Goal: Information Seeking & Learning: Learn about a topic

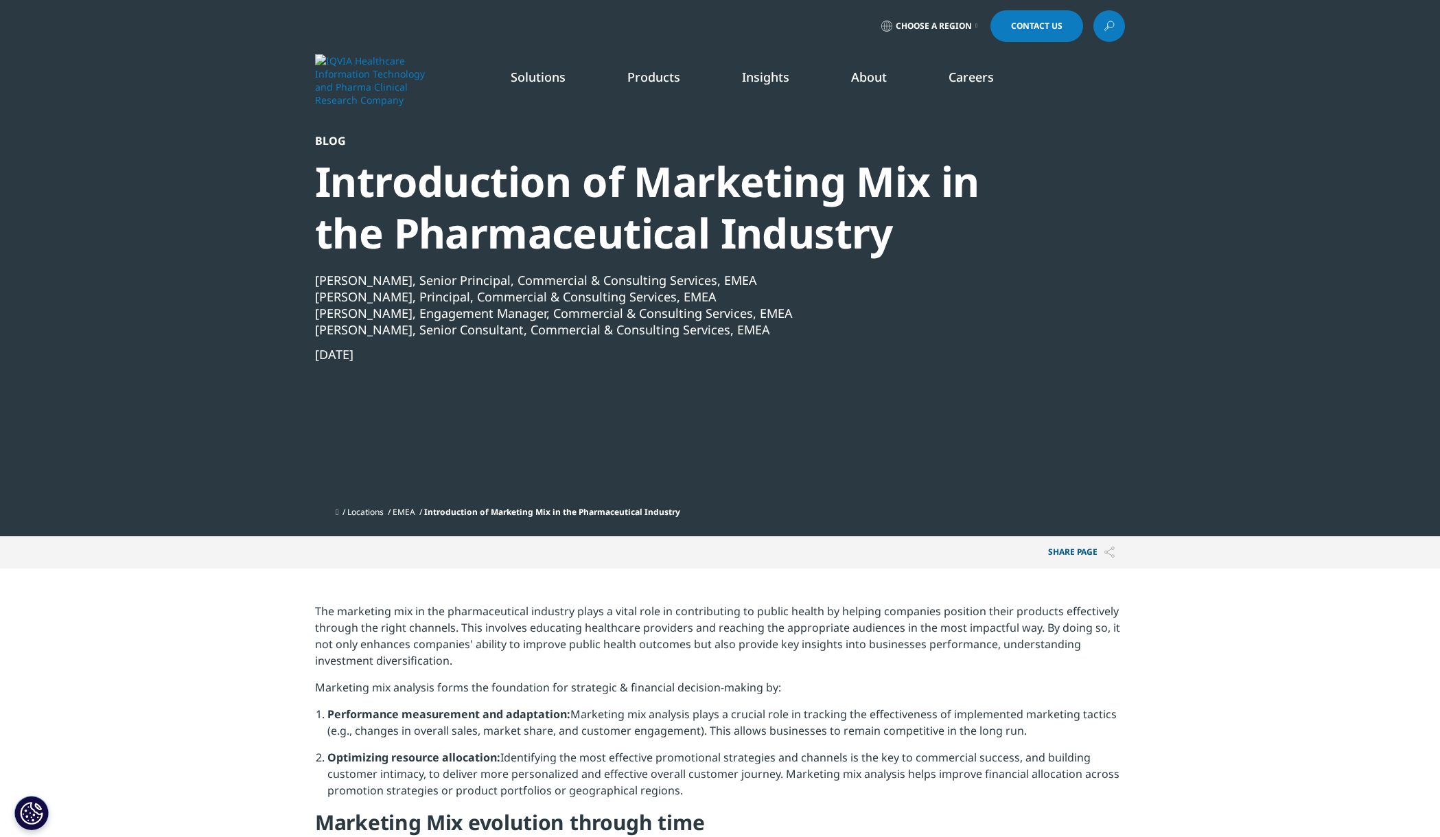
click at [397, 196] on link "Launch Strategy & Management" at bounding box center [452, 197] width 262 height 15
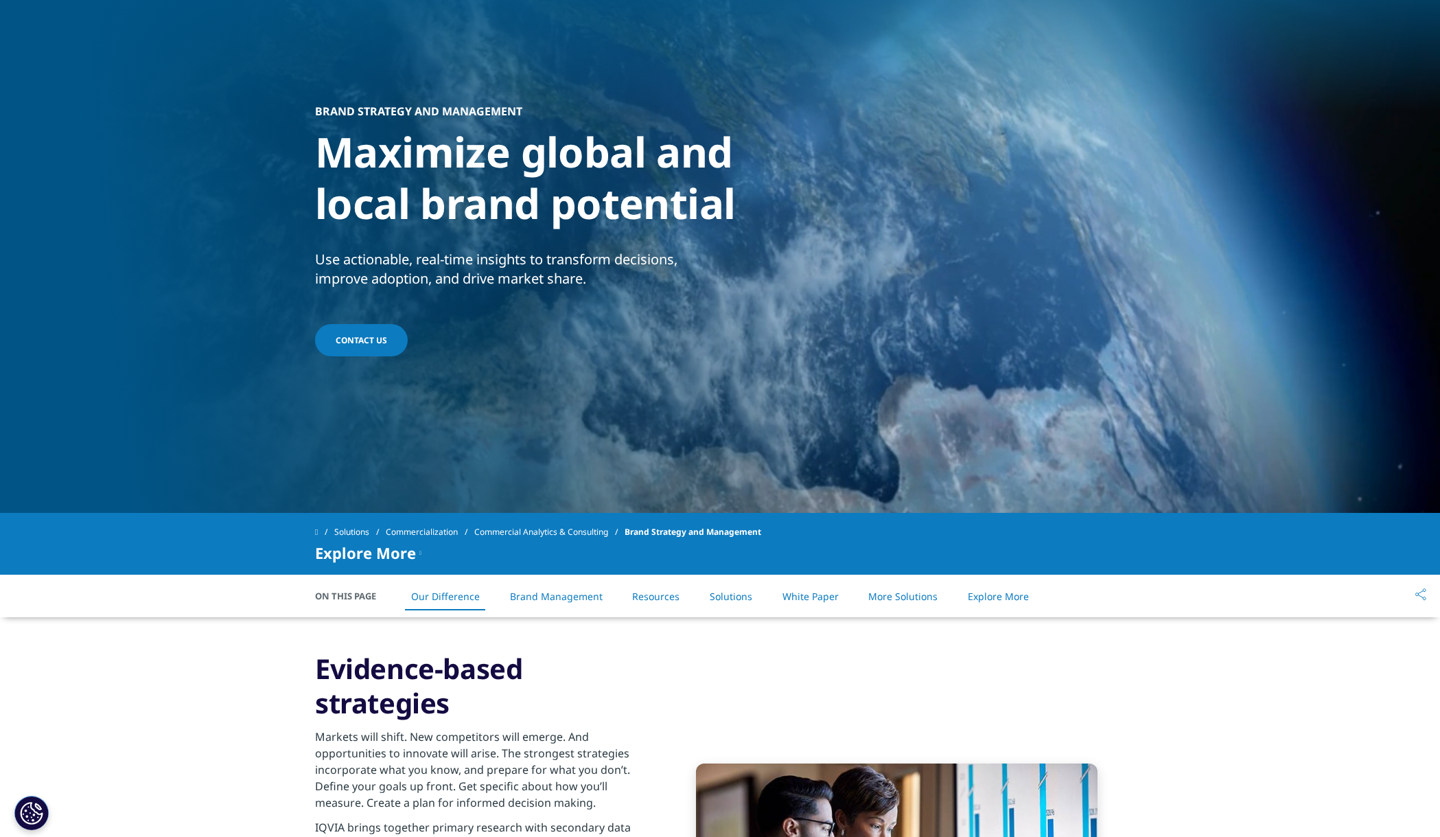
scroll to position [388, 0]
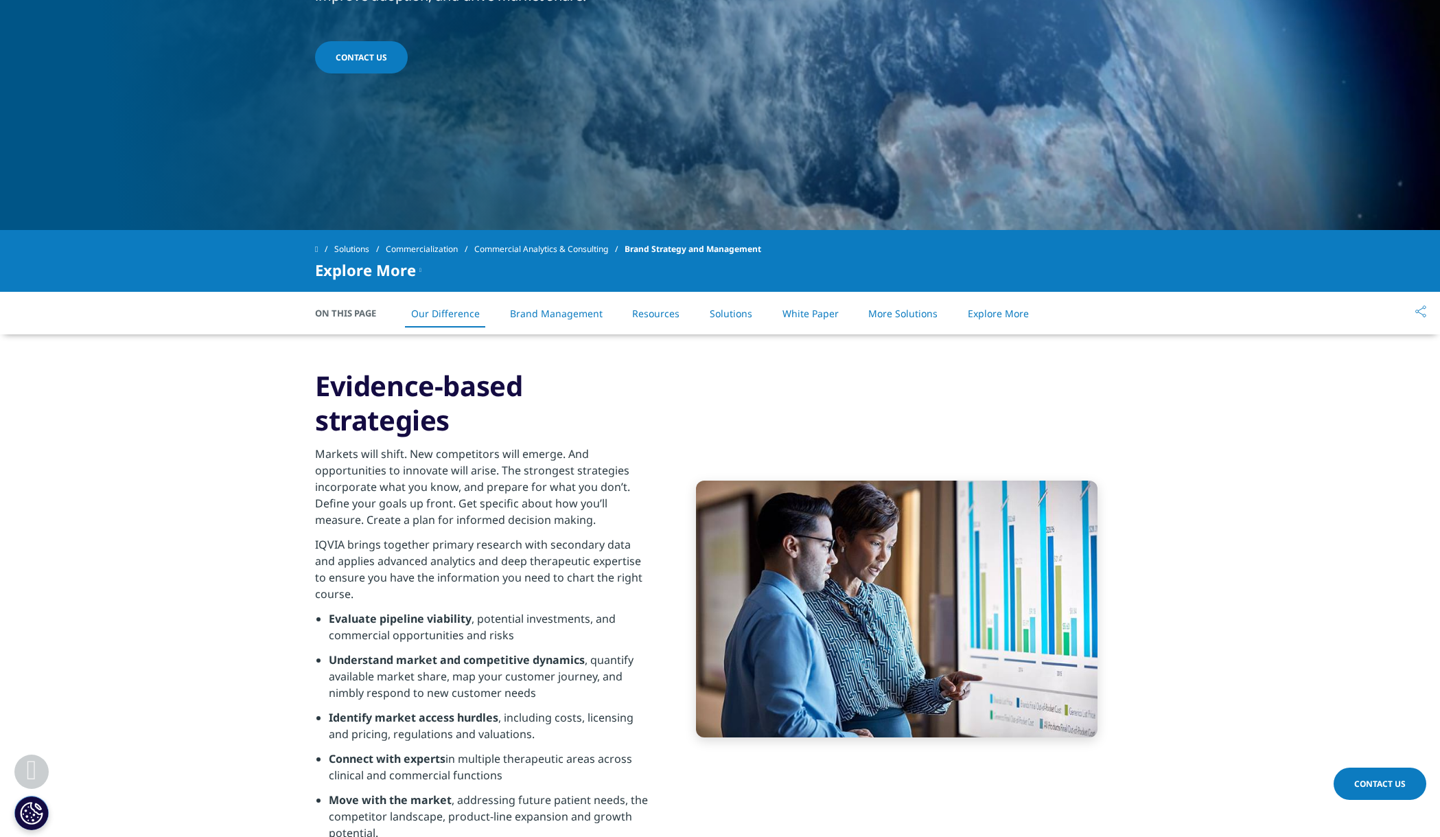
click at [750, 314] on link "Solutions" at bounding box center [731, 313] width 43 height 13
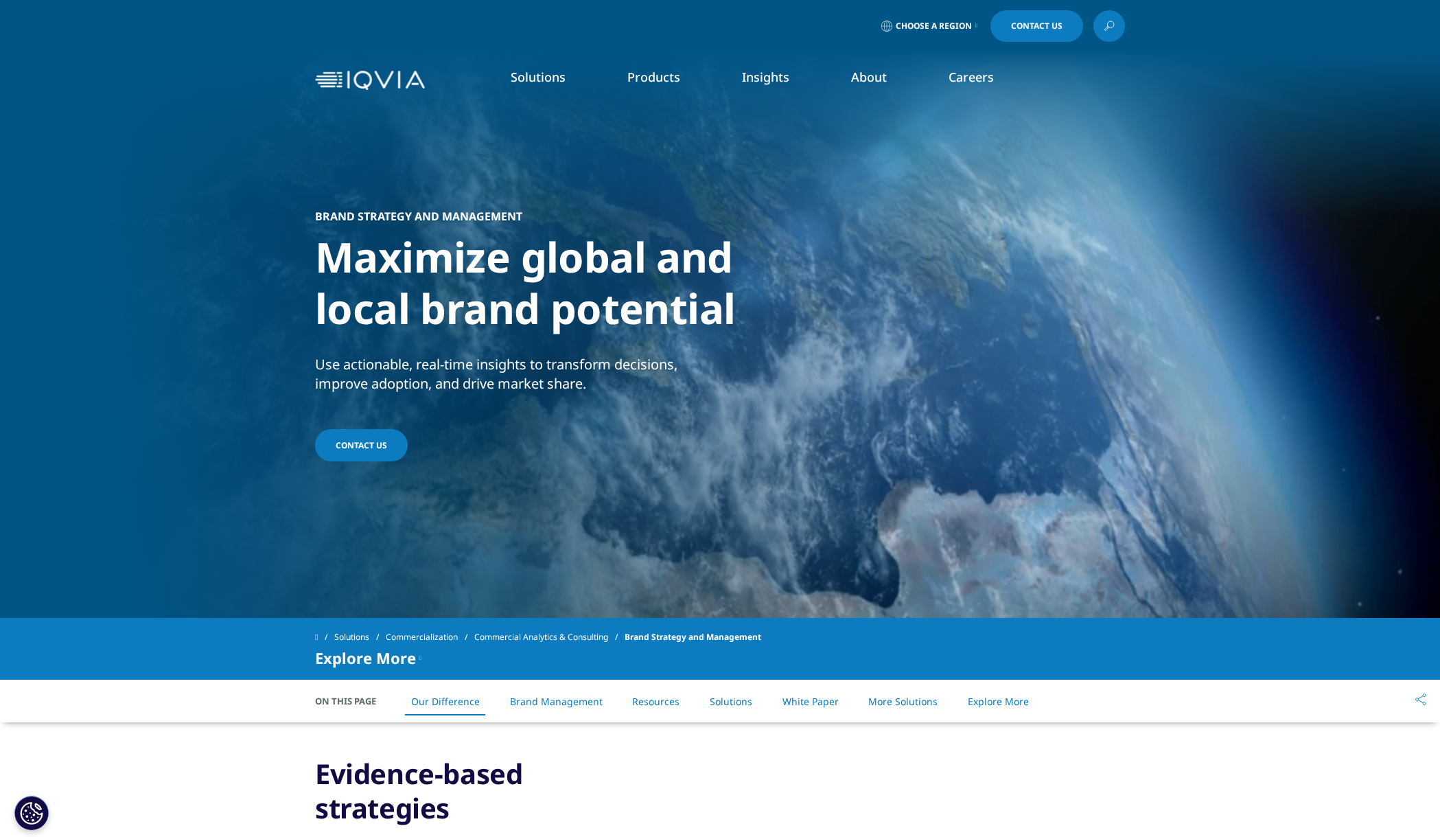
click at [342, 271] on link "Promotional Engagement" at bounding box center [452, 273] width 262 height 15
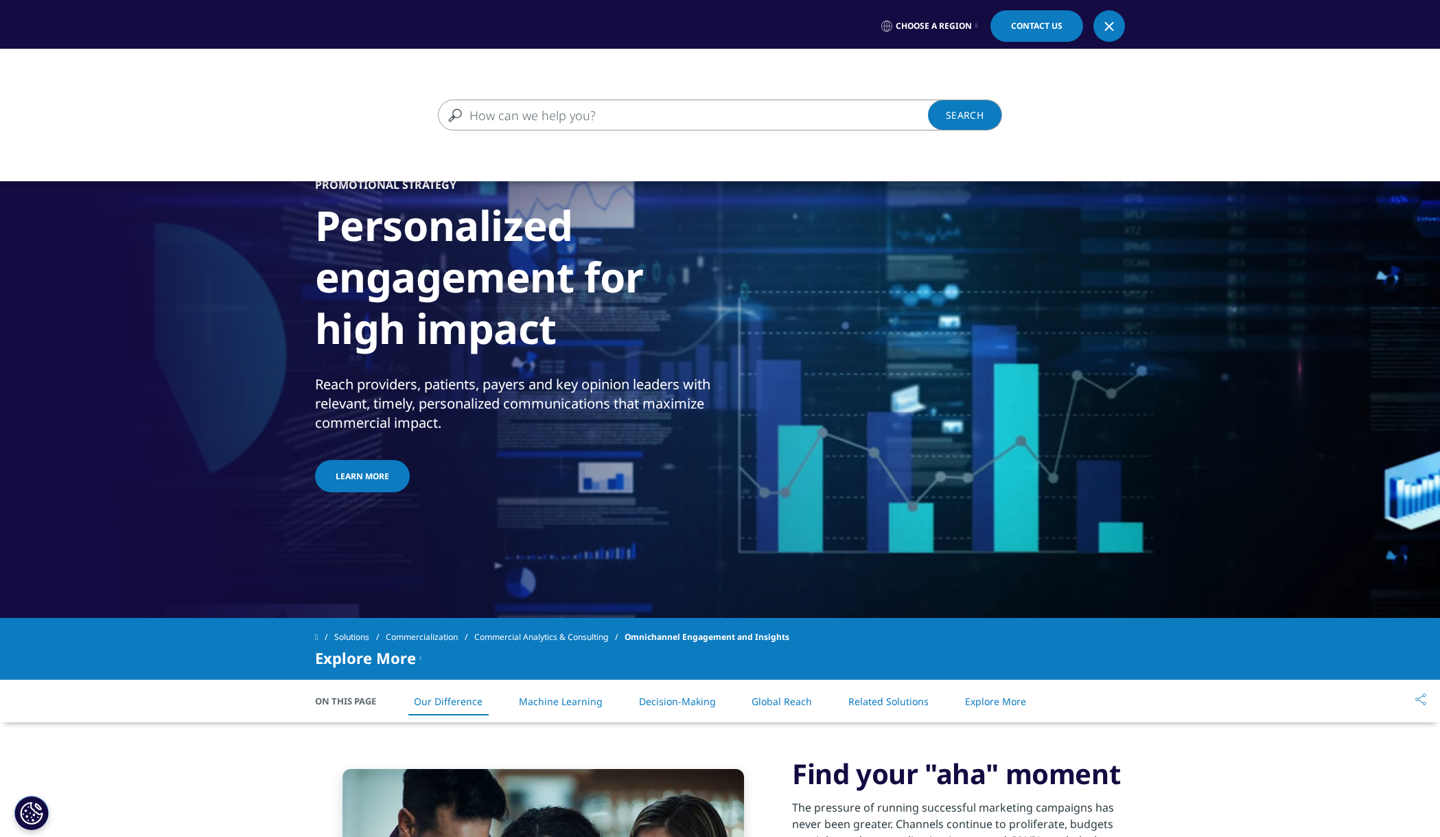
click at [759, 113] on input "Search" at bounding box center [700, 115] width 525 height 31
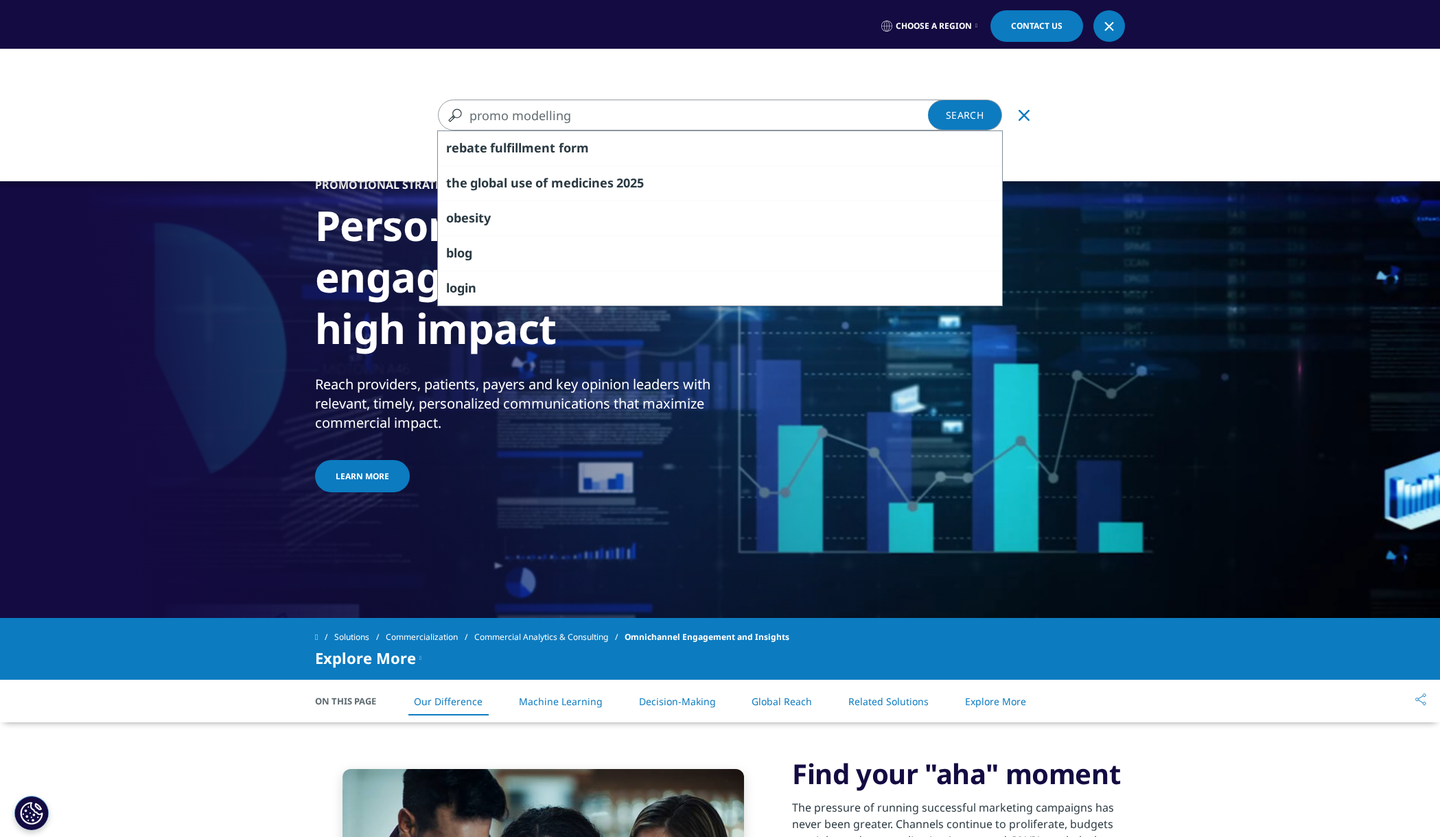
type input "promo modelling"
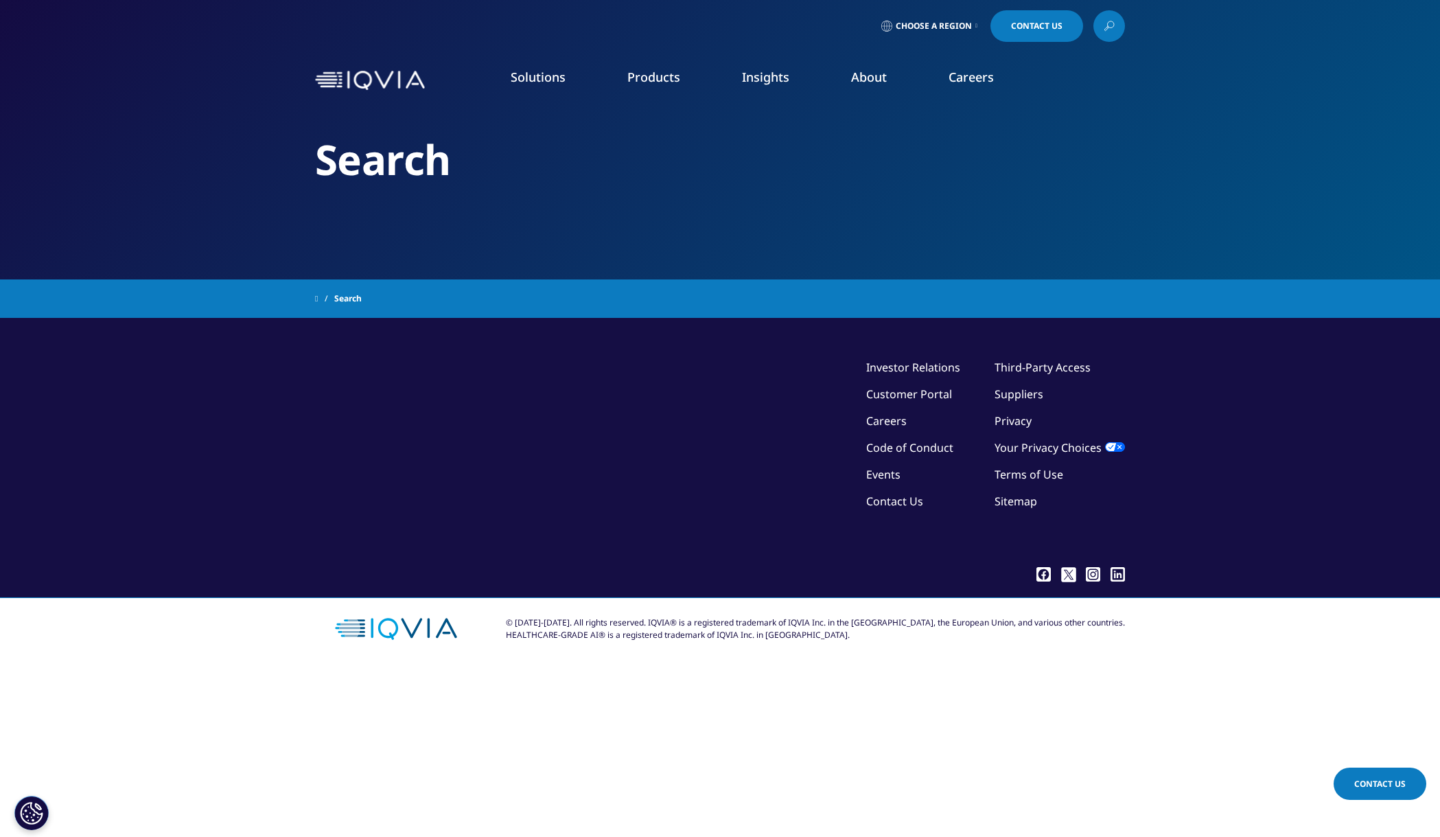
type input "promo modelling"
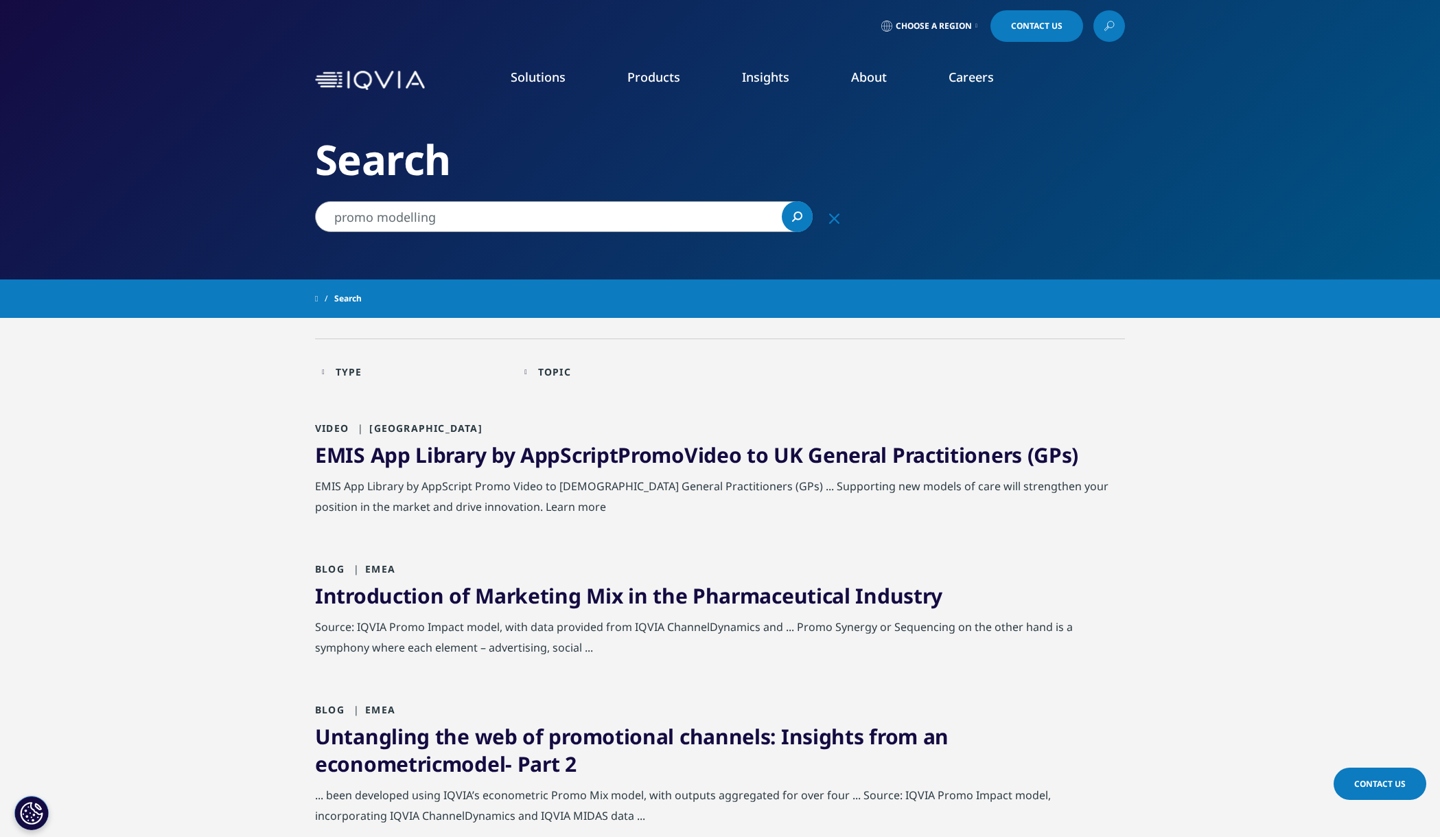
scroll to position [17, 0]
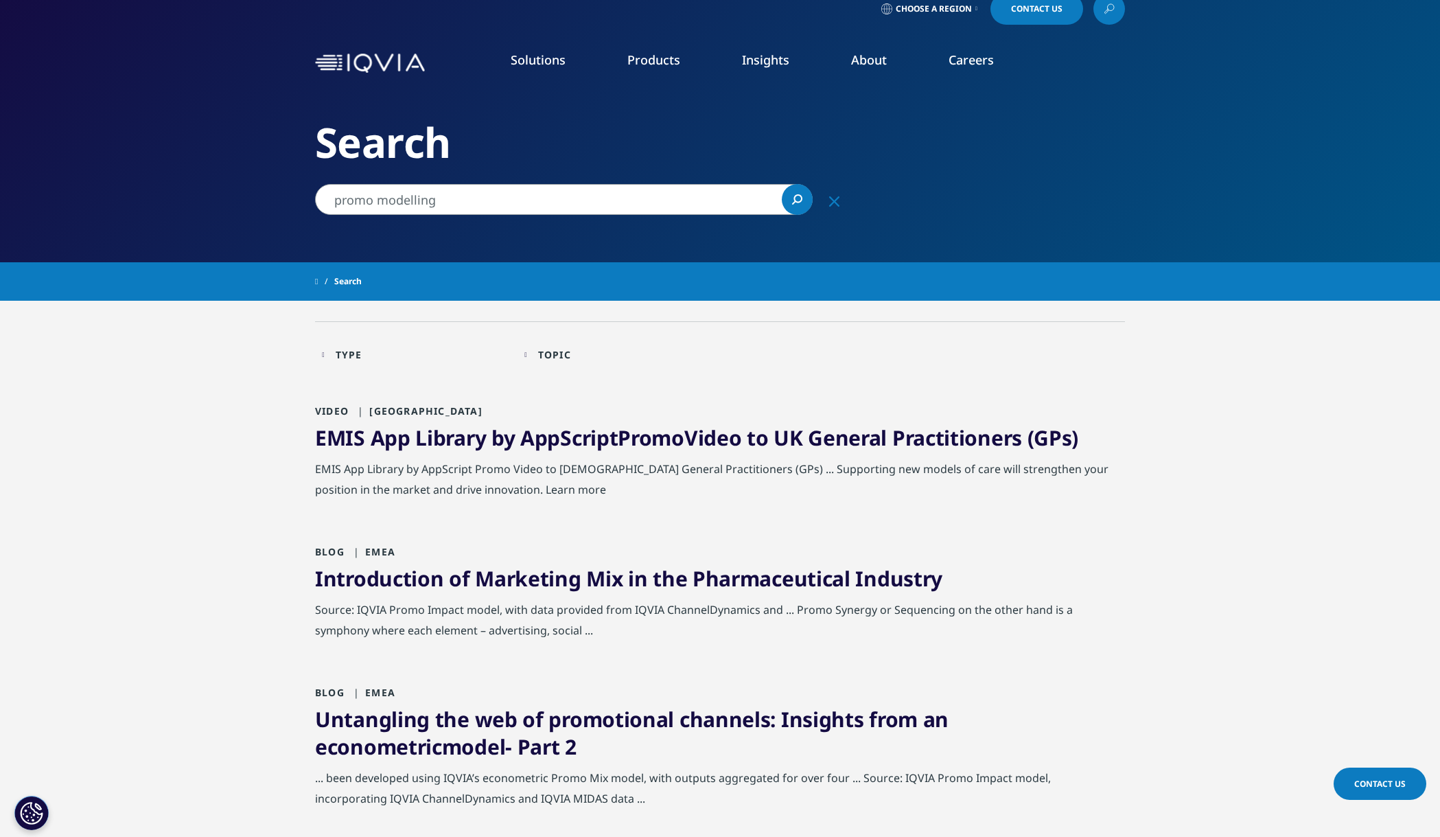
click at [433, 574] on link "Introduction of Marketing Mix in the Pharmaceutical Industry" at bounding box center [629, 578] width 628 height 28
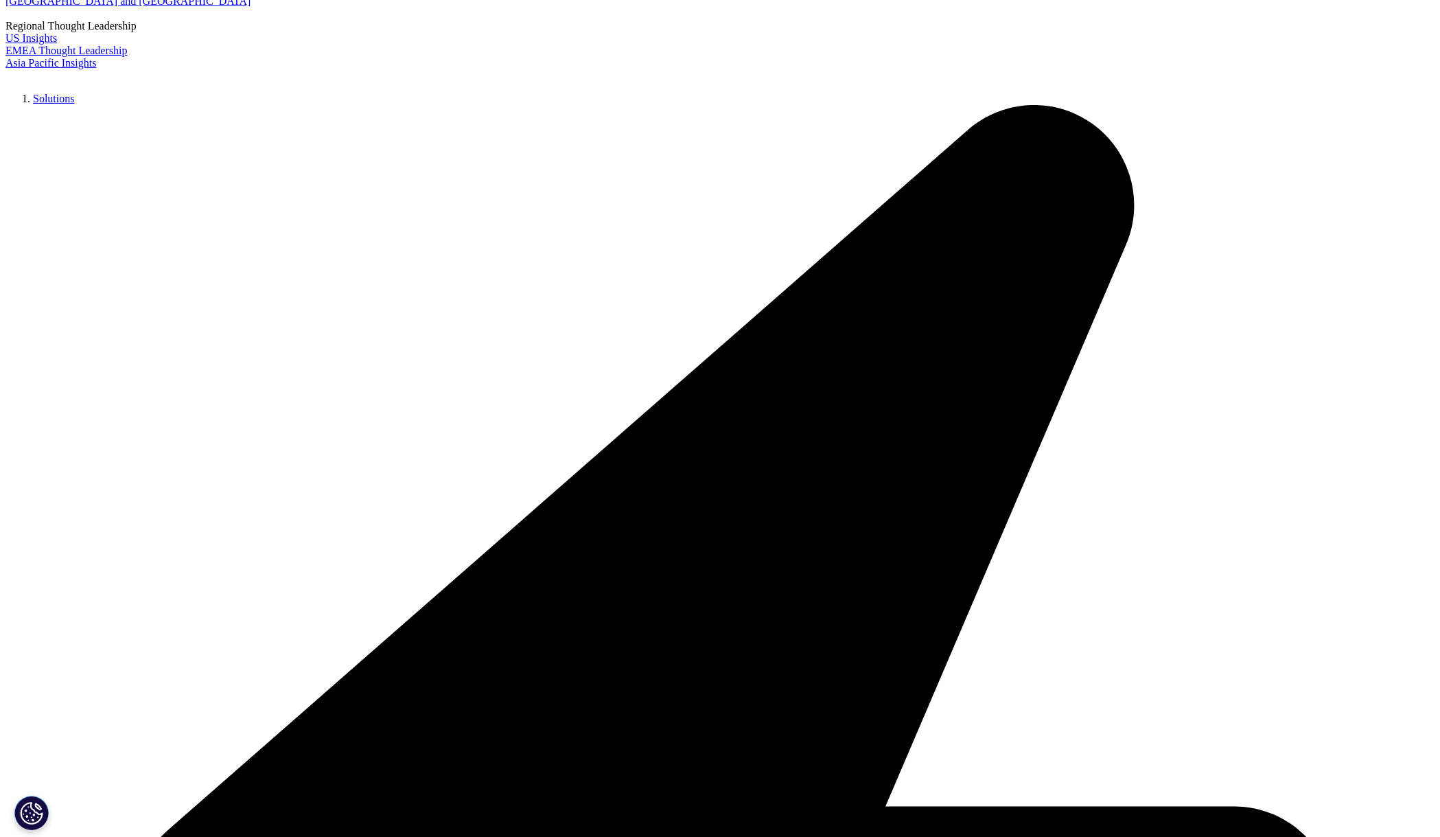
scroll to position [4531, 0]
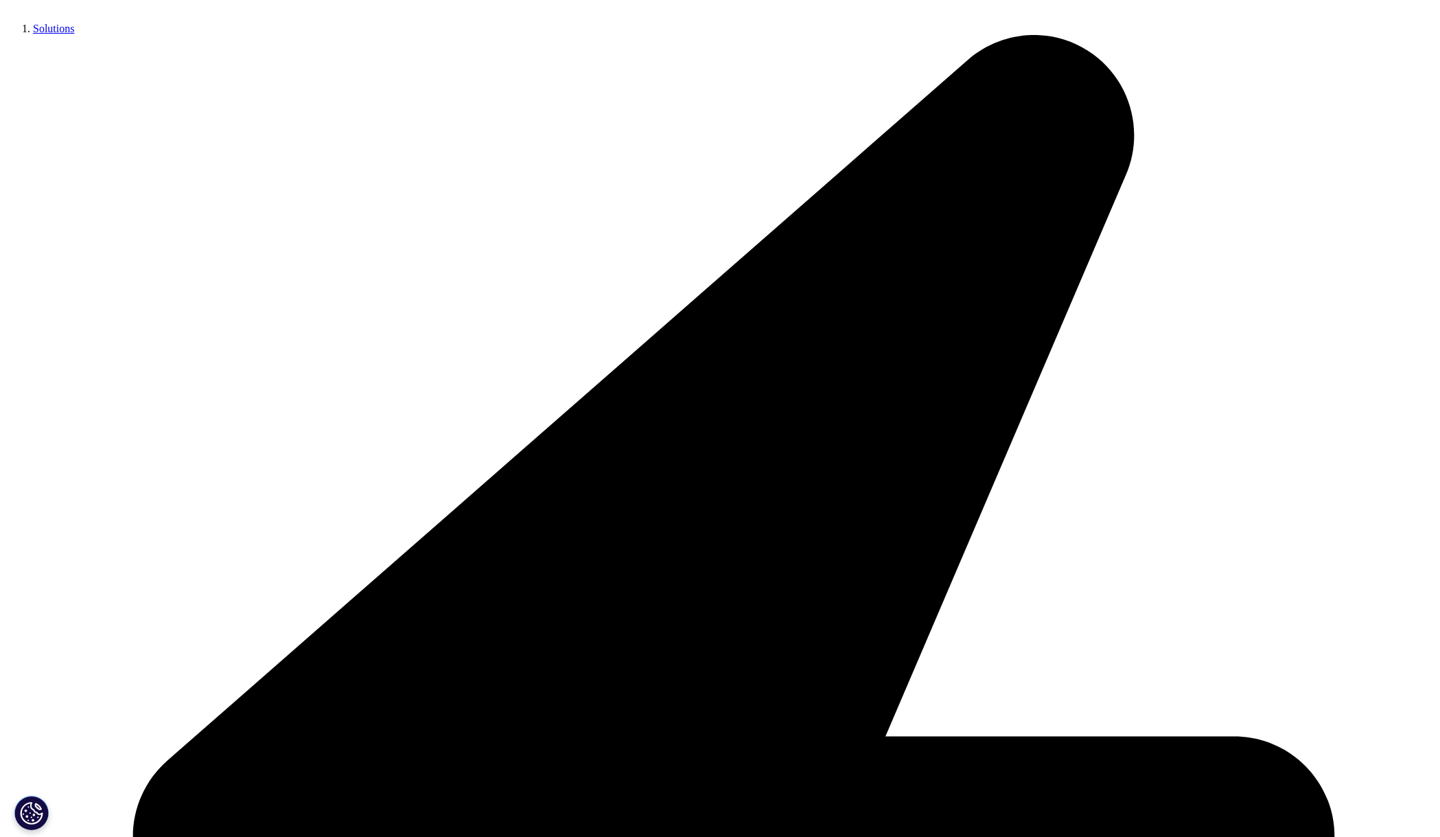
drag, startPoint x: 380, startPoint y: 63, endPoint x: 542, endPoint y: 60, distance: 162.1
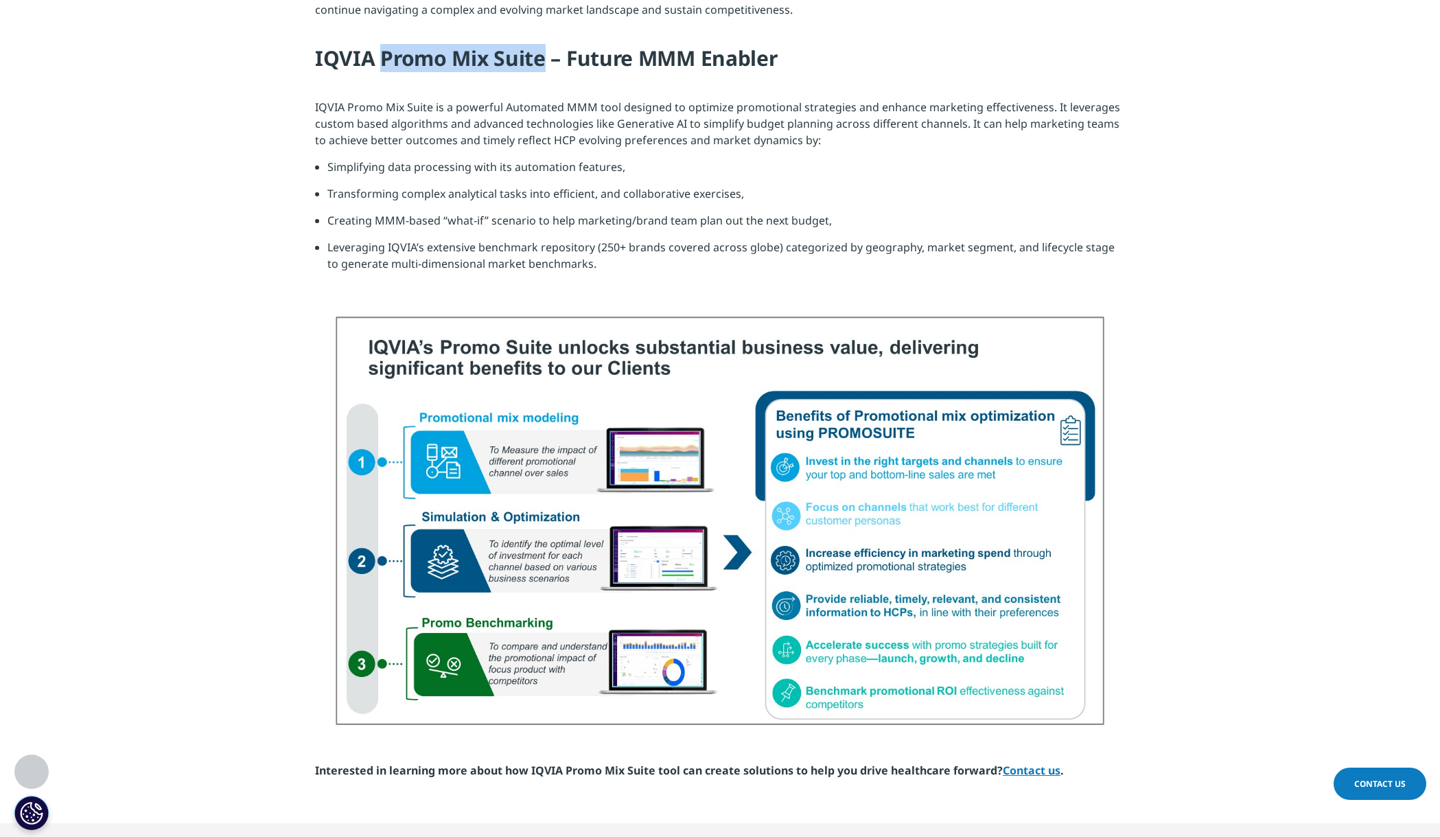
copy h4 "Promo Mix Suite"
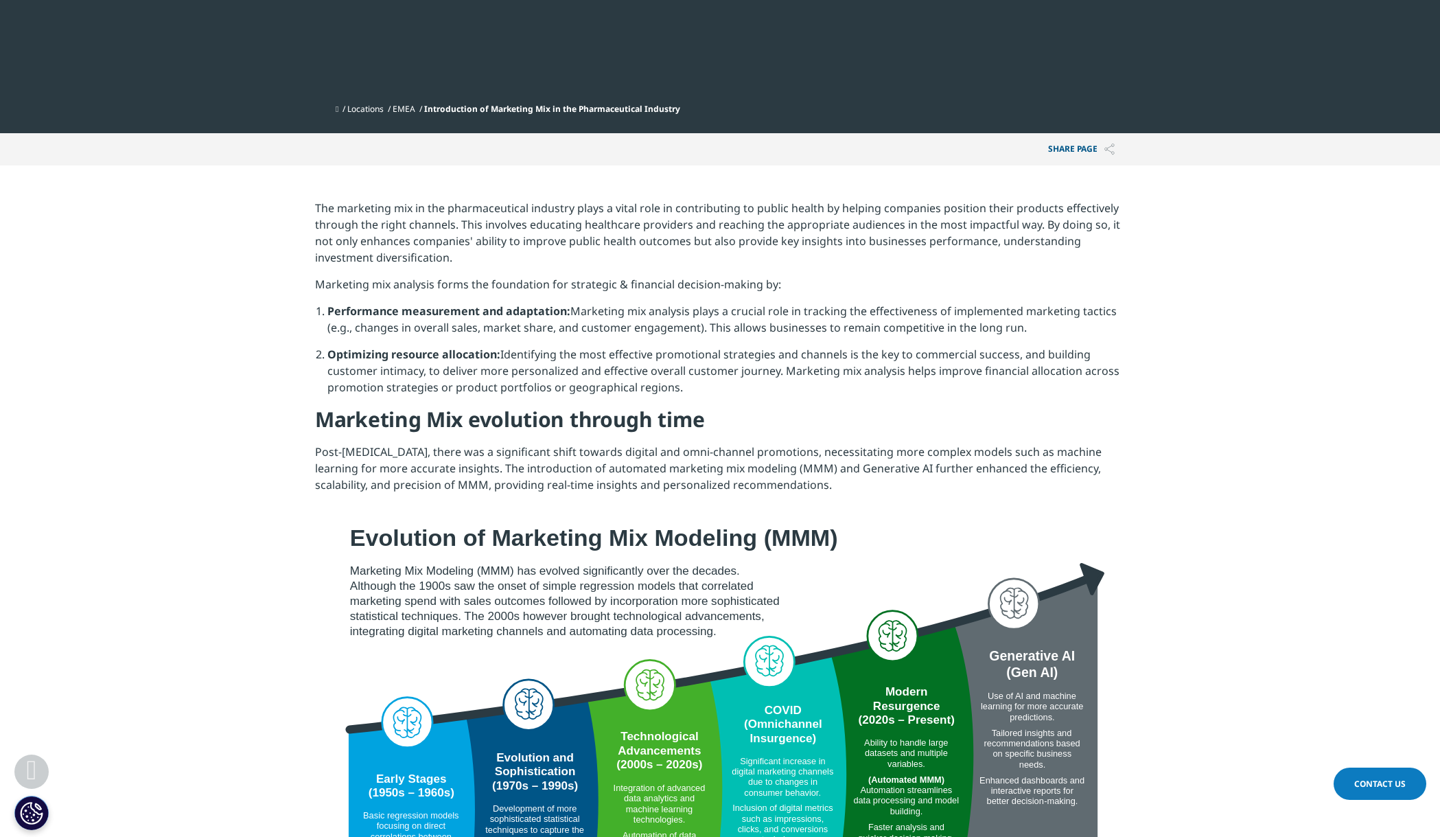
scroll to position [0, 0]
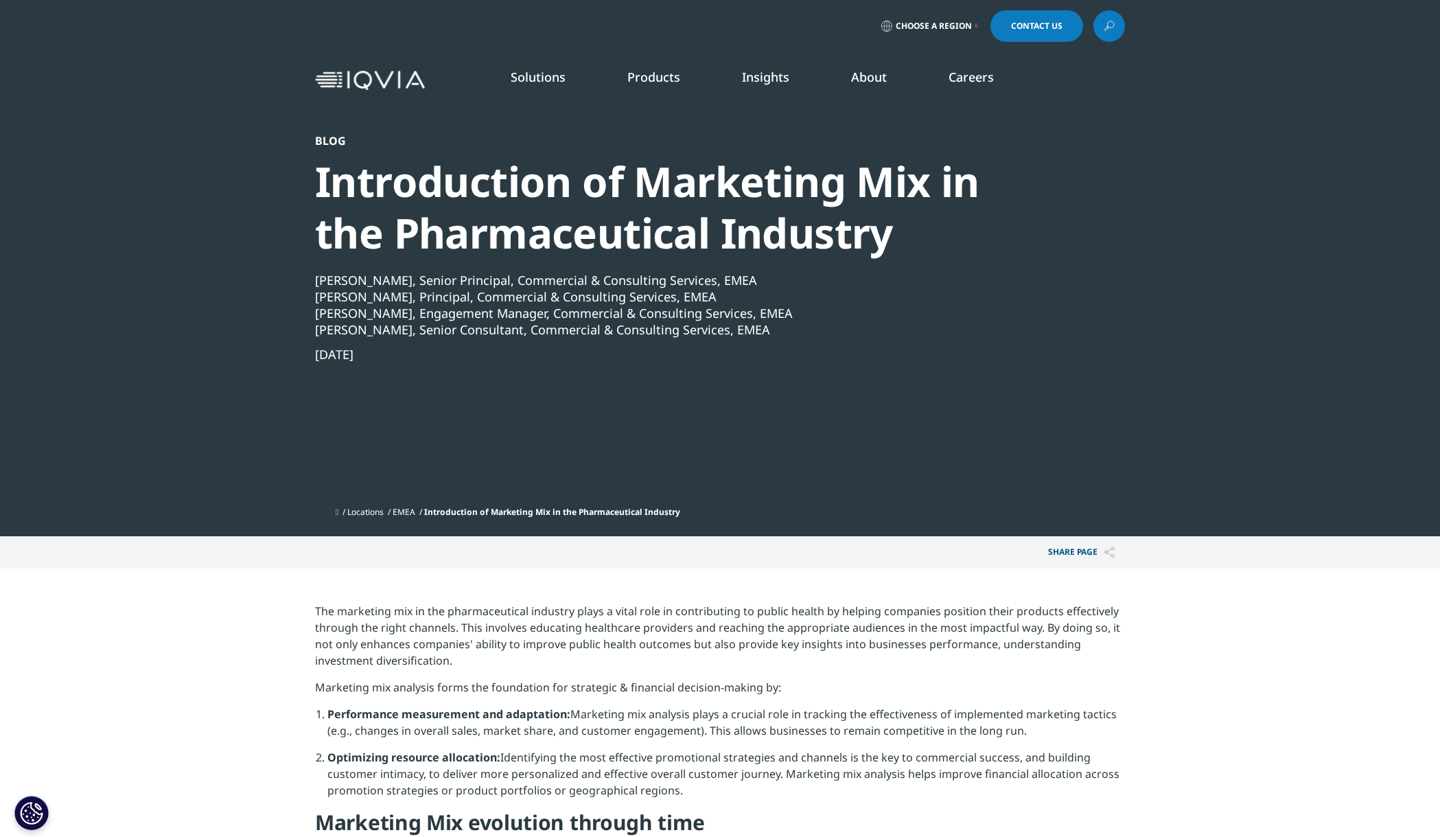
click at [1117, 23] on link at bounding box center [1110, 26] width 32 height 32
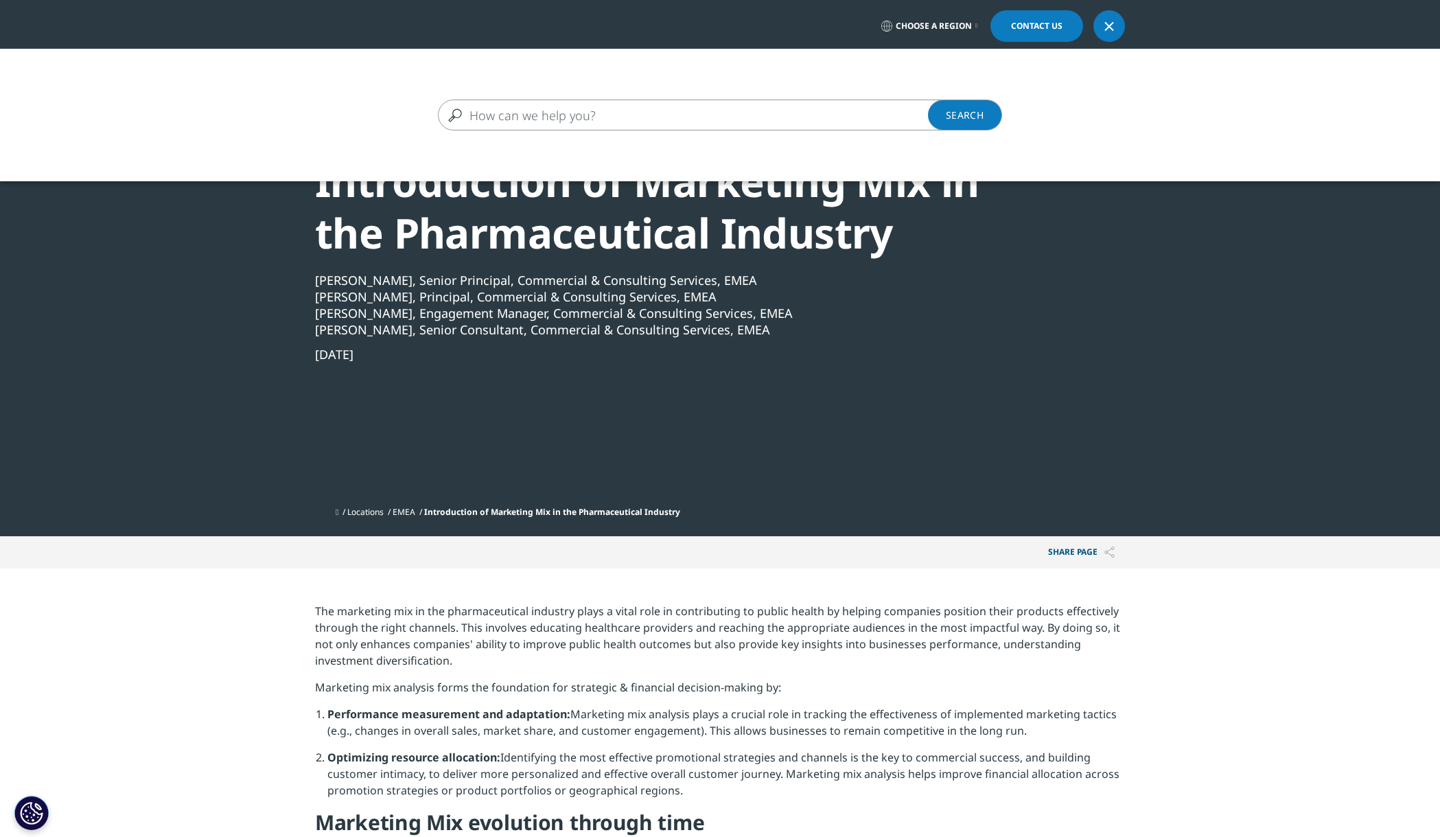
click at [632, 117] on input "Search" at bounding box center [700, 115] width 525 height 31
paste input "Promo Mix Suite"
click at [525, 117] on input "Promo Mix Suite" at bounding box center [700, 115] width 525 height 31
type input "Promo Mix Suite"
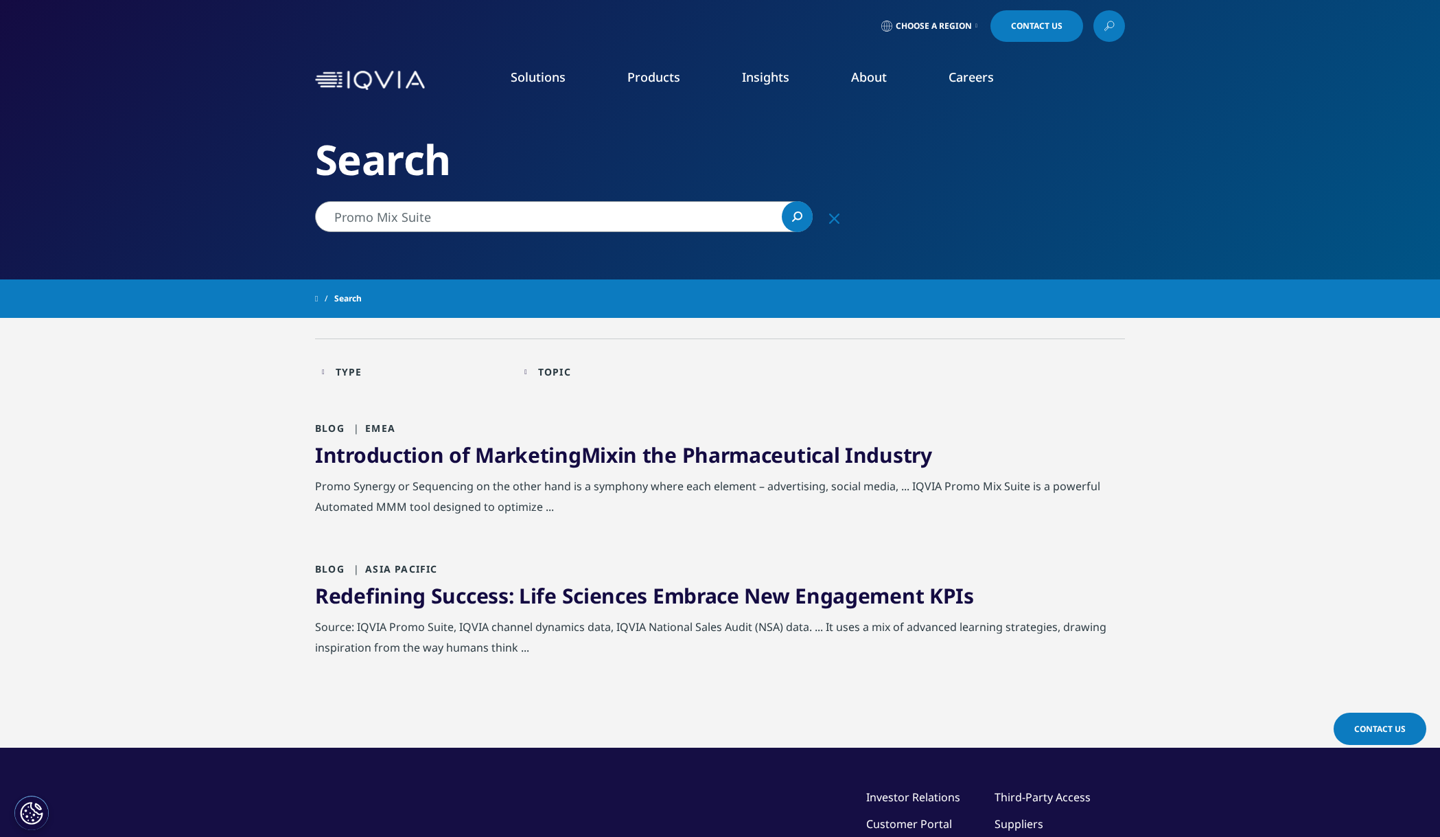
click at [389, 212] on input "Promo Mix Suite" at bounding box center [564, 216] width 498 height 31
type input "Promo Suite"
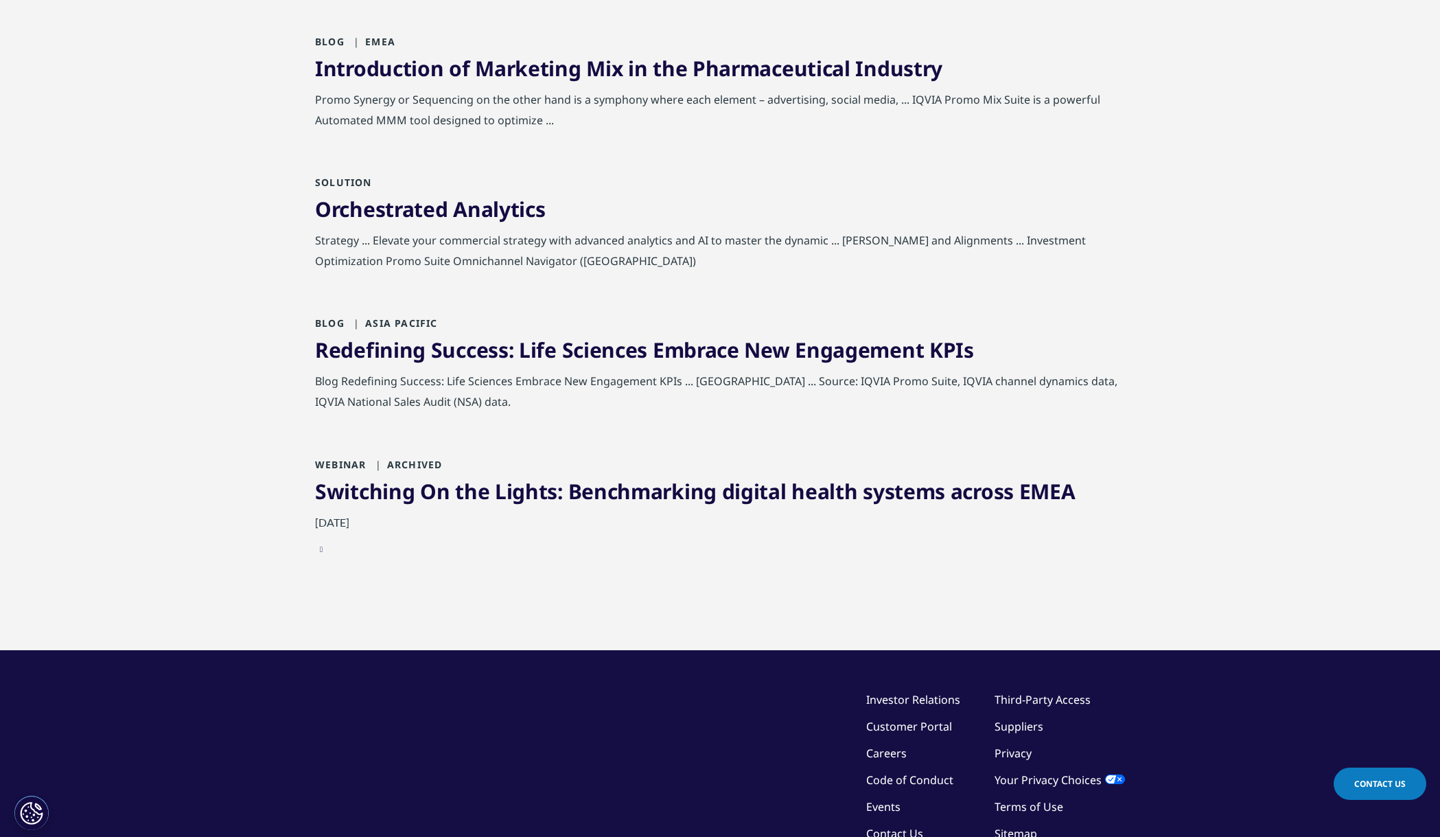
scroll to position [6, 0]
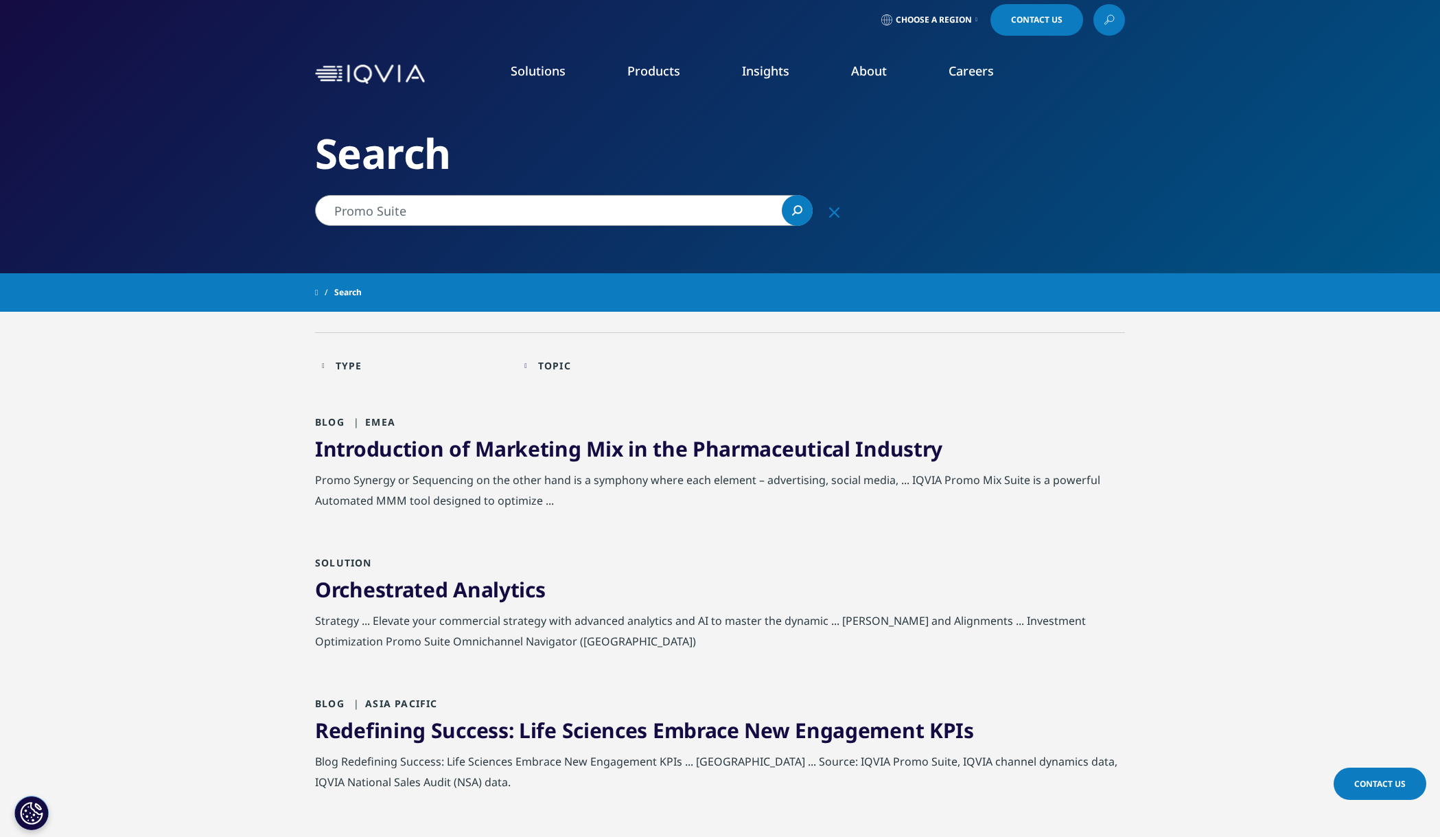
click at [441, 586] on link "Orchestrated Analytics" at bounding box center [430, 589] width 230 height 28
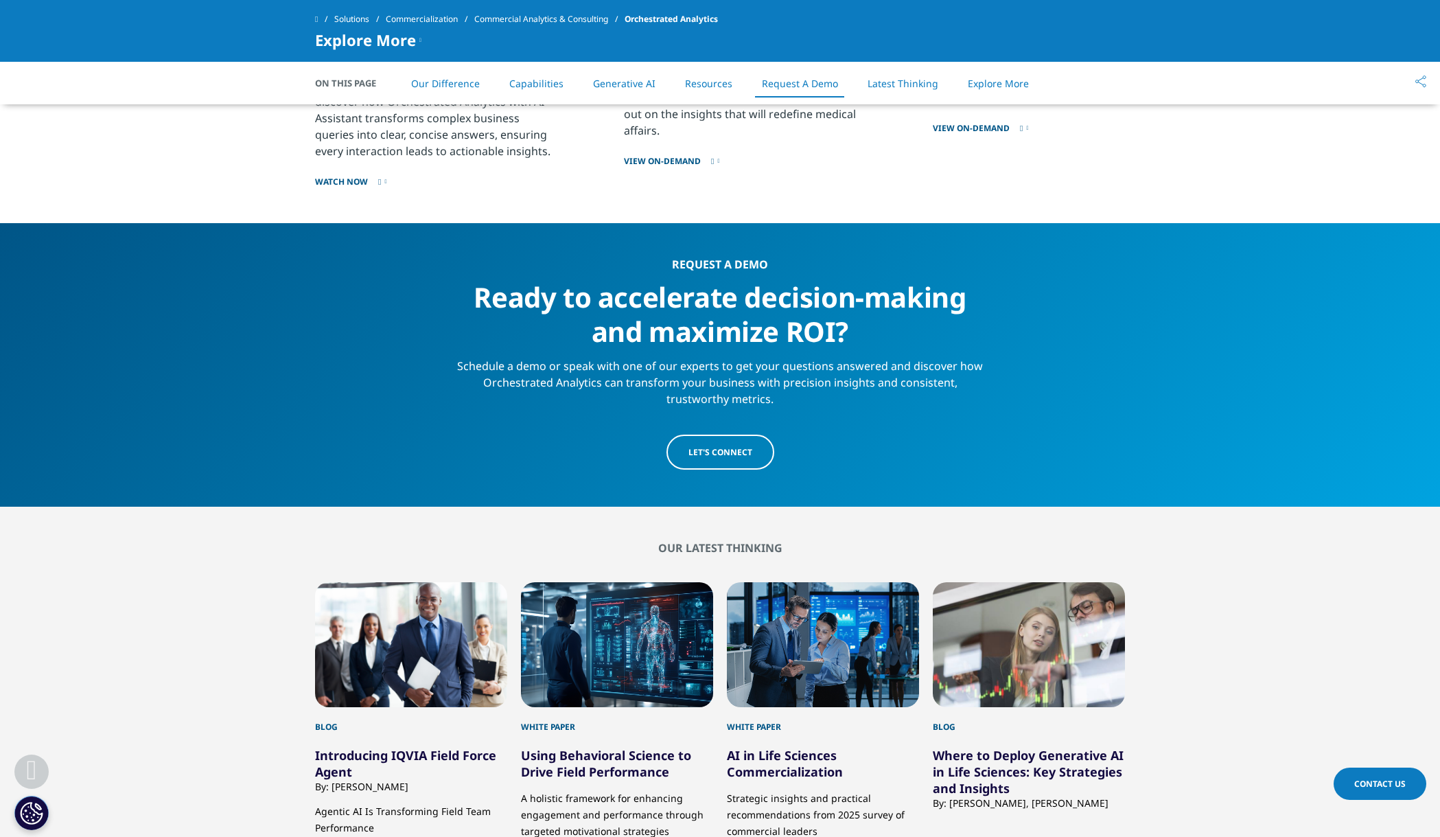
scroll to position [6694, 0]
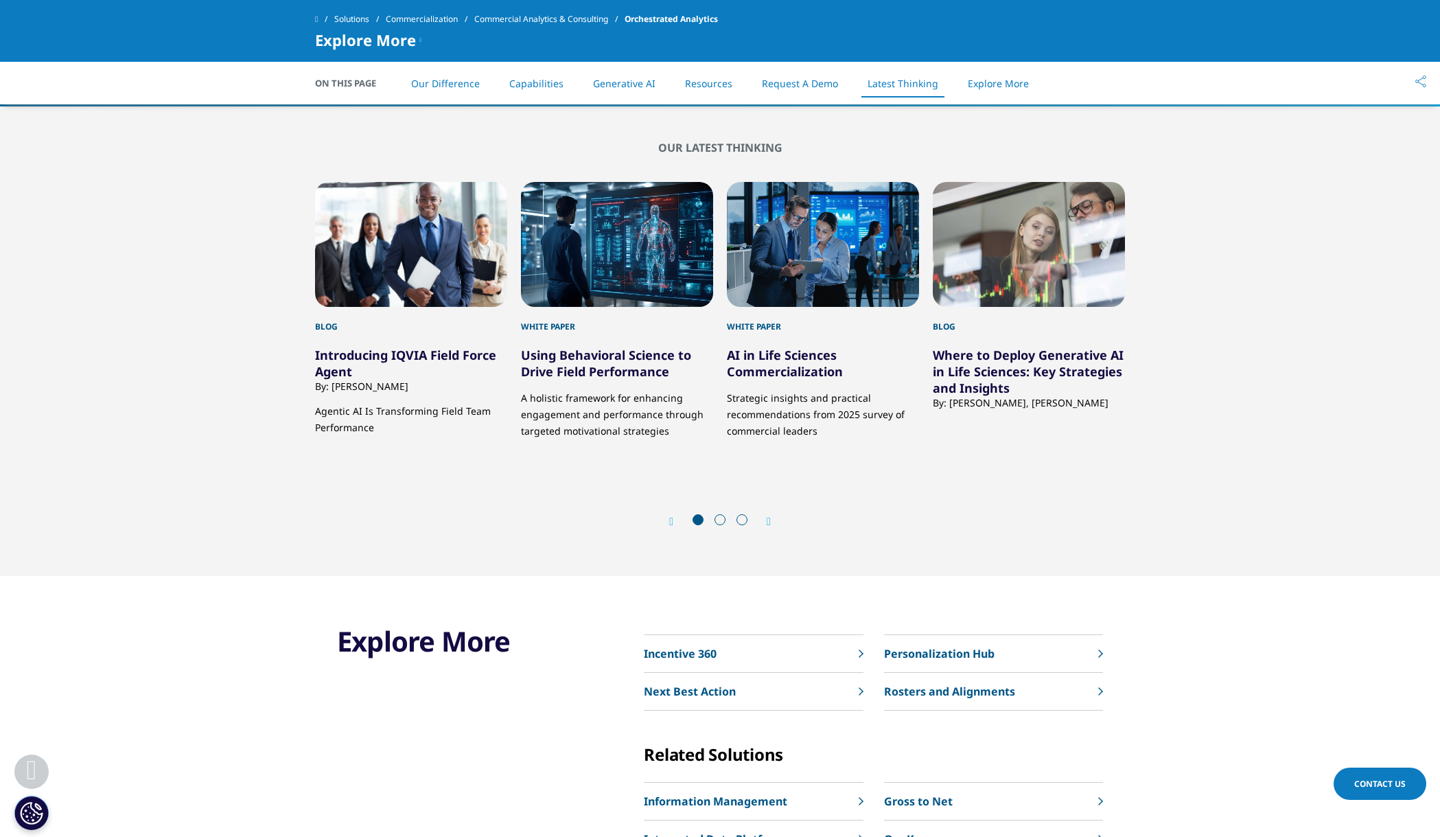
click at [766, 518] on div "Next" at bounding box center [762, 521] width 18 height 13
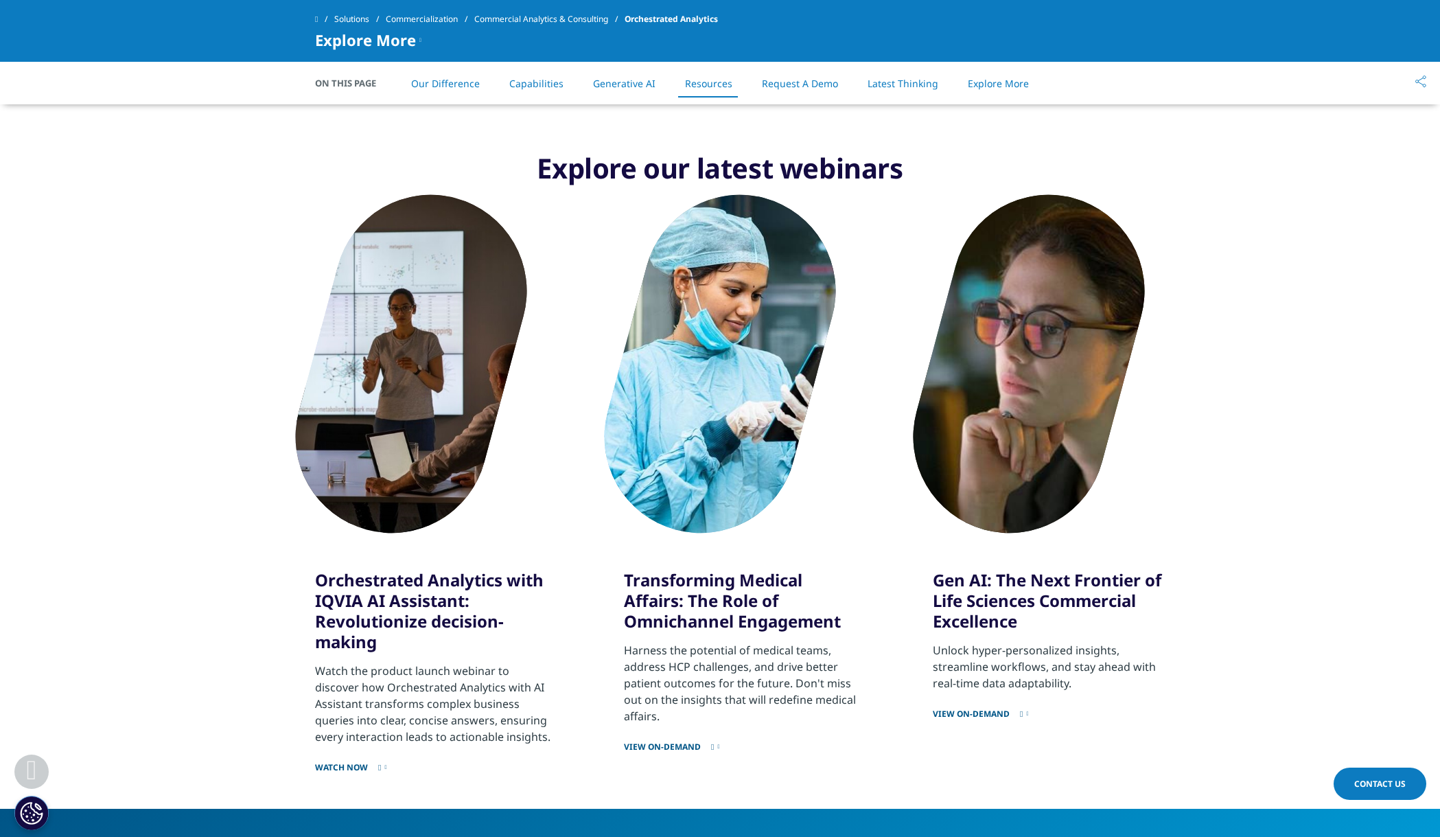
scroll to position [5227, 0]
